Goal: Information Seeking & Learning: Learn about a topic

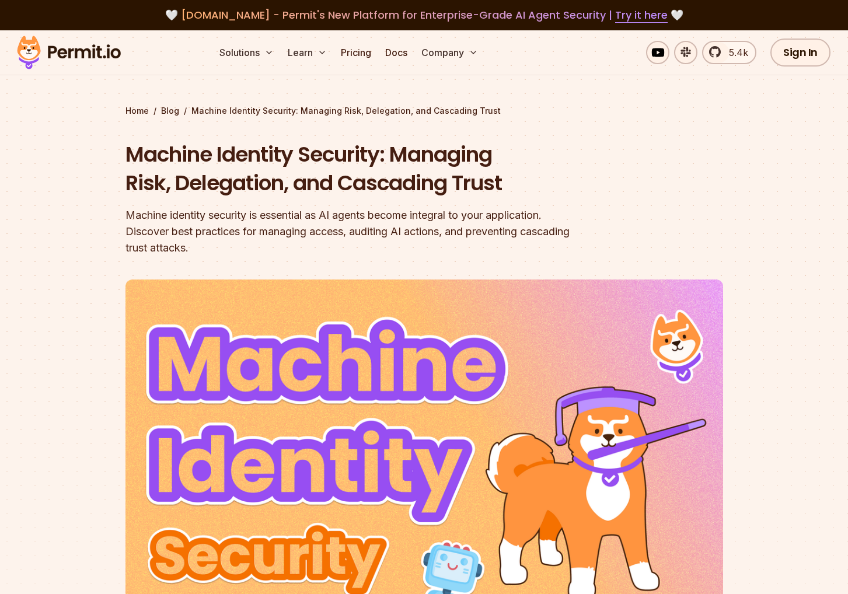
scroll to position [4244, 0]
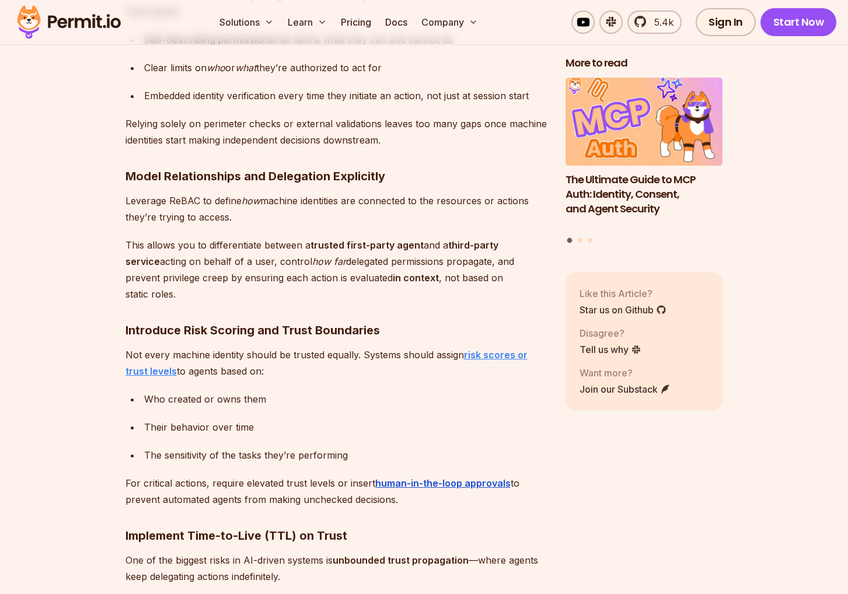
click at [498, 349] on strong "risk scores or trust levels" at bounding box center [327, 363] width 402 height 28
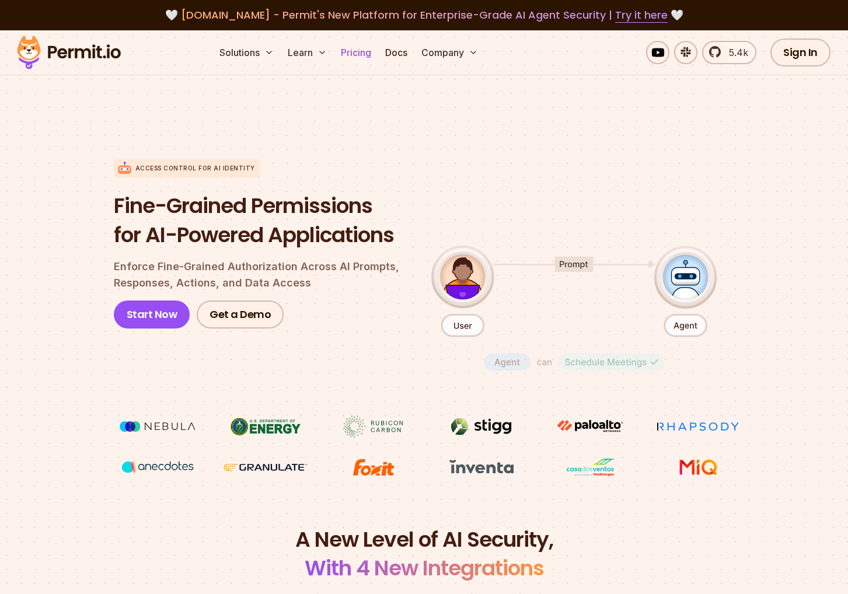
click at [356, 54] on link "Pricing" at bounding box center [356, 52] width 40 height 23
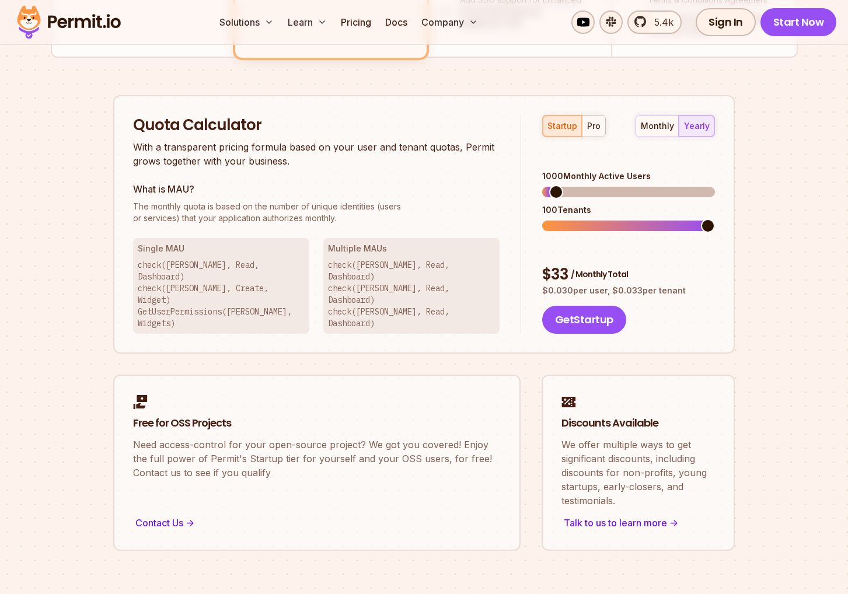
scroll to position [703, 0]
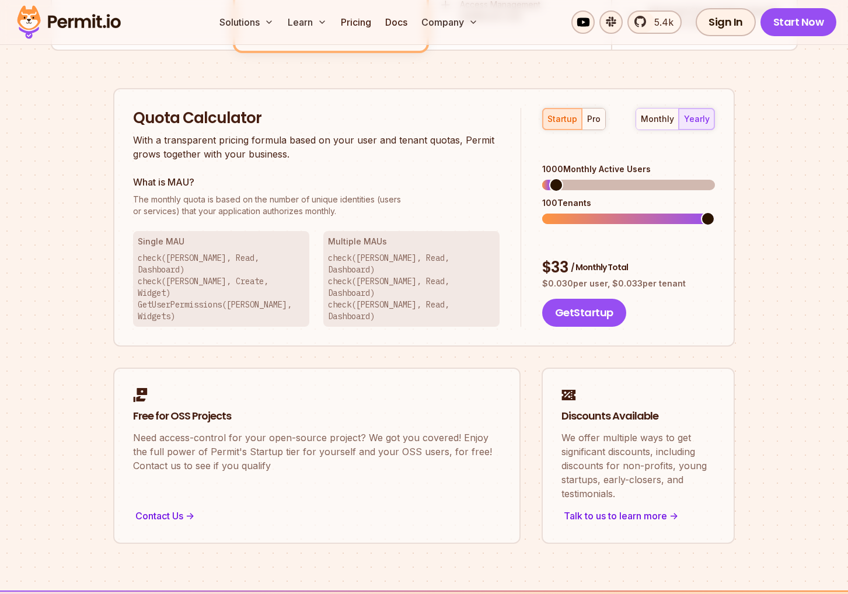
click at [186, 186] on h3 "What is MAU?" at bounding box center [316, 182] width 367 height 14
click at [186, 185] on h3 "What is MAU?" at bounding box center [316, 182] width 367 height 14
click at [391, 21] on link "Docs" at bounding box center [397, 22] width 32 height 23
